Goal: Task Accomplishment & Management: Manage account settings

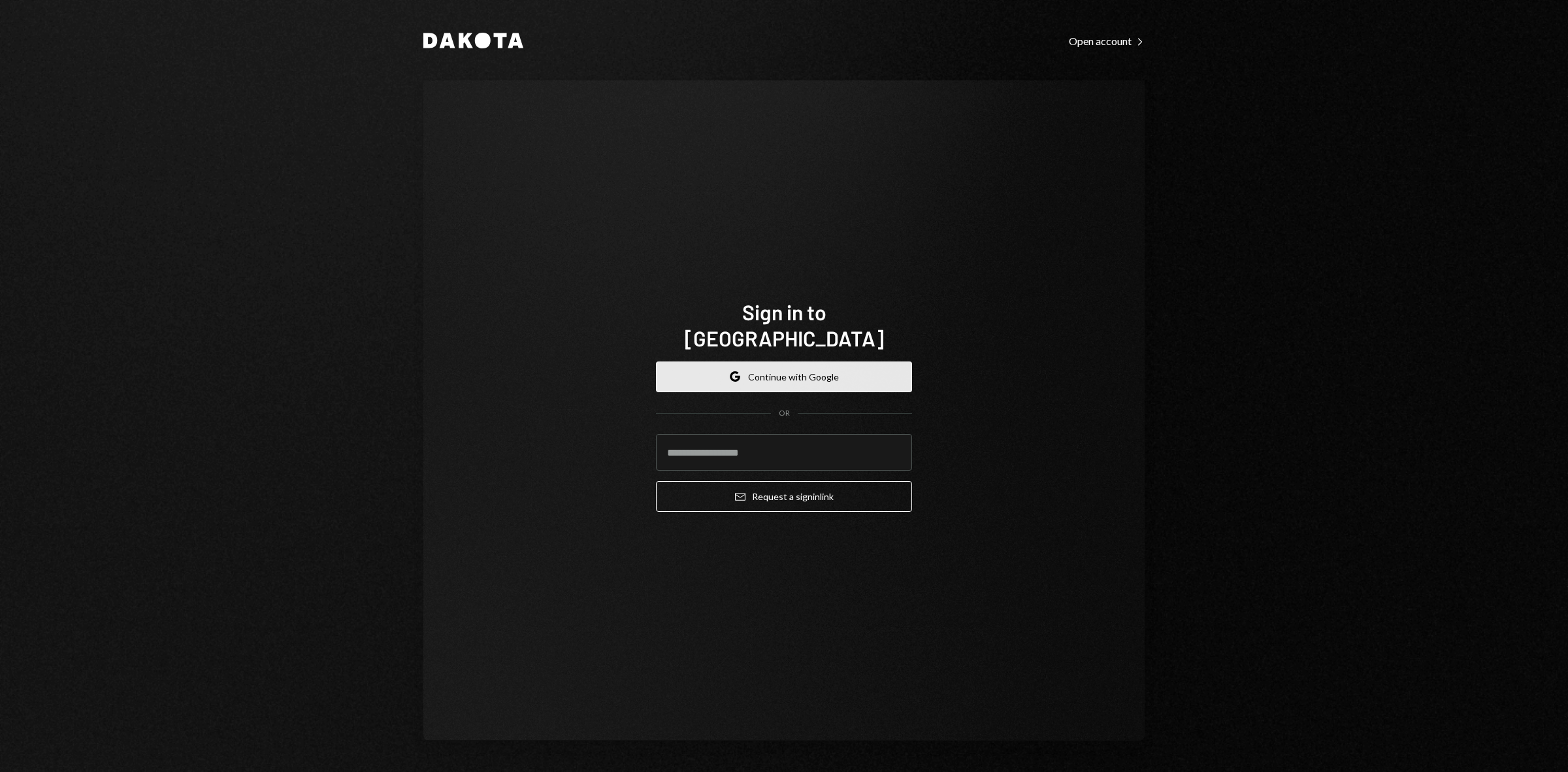
click at [815, 368] on button "Google Continue with Google" at bounding box center [784, 376] width 256 height 31
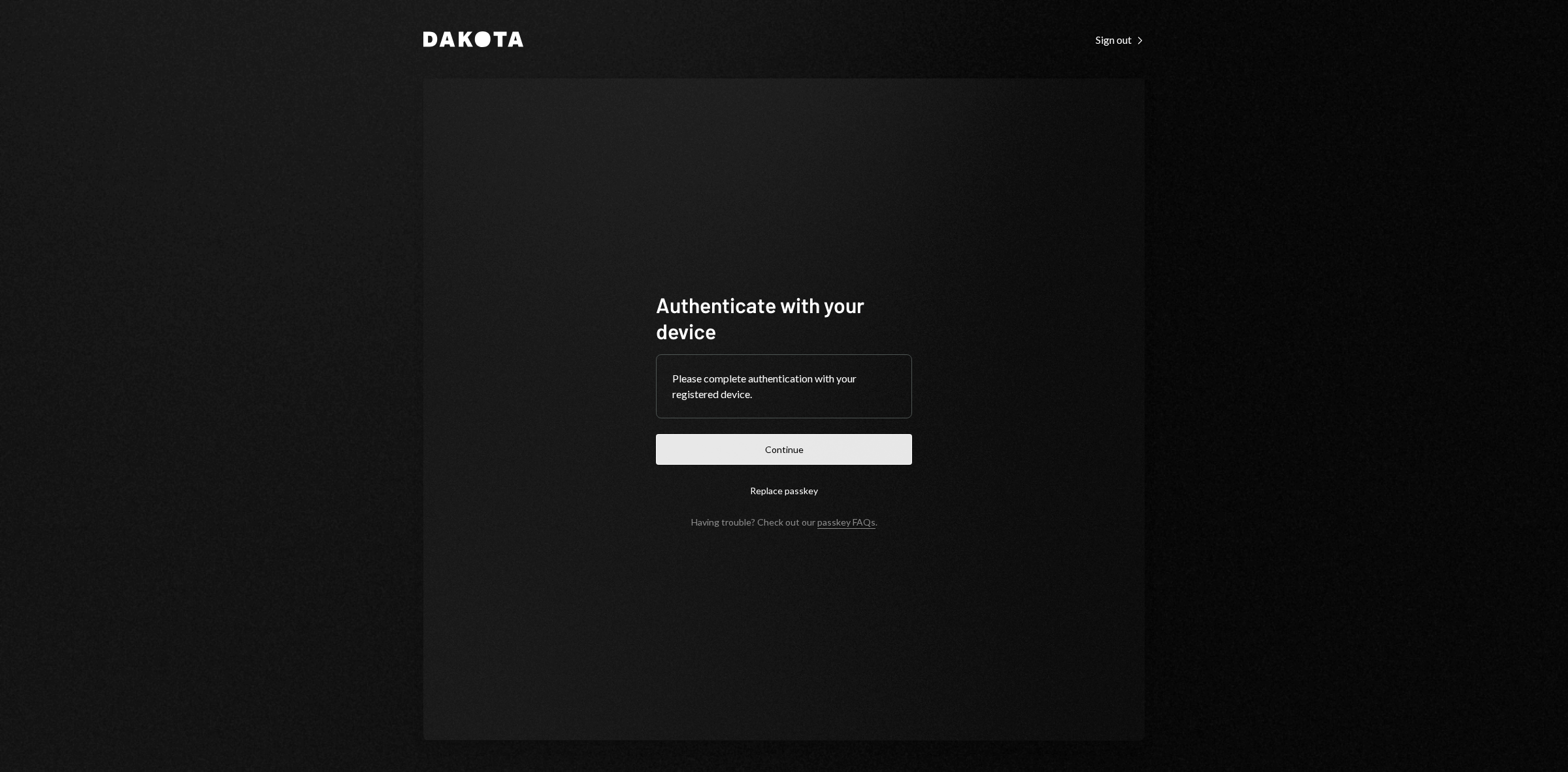
click at [804, 456] on button "Continue" at bounding box center [784, 449] width 256 height 31
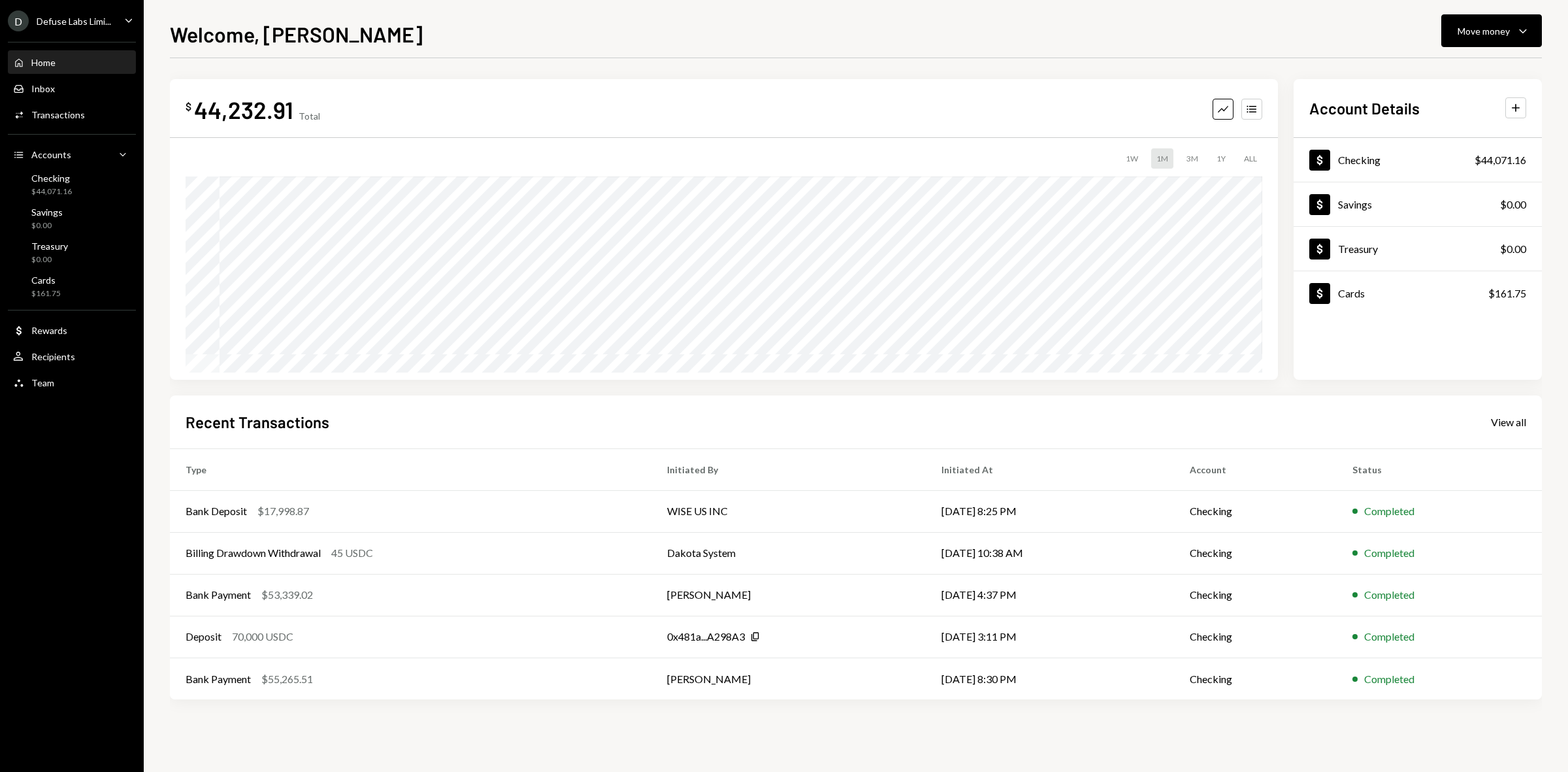
click at [723, 33] on div "Welcome, [PERSON_NAME] Move money Caret Down" at bounding box center [856, 32] width 1372 height 29
click at [681, 61] on div "$ 44,232.91 Total Graph Accounts 1W 1M 3M 1Y ALL $26,279.04 [DATE] Account Deta…" at bounding box center [856, 392] width 1372 height 668
